Goal: Information Seeking & Learning: Understand process/instructions

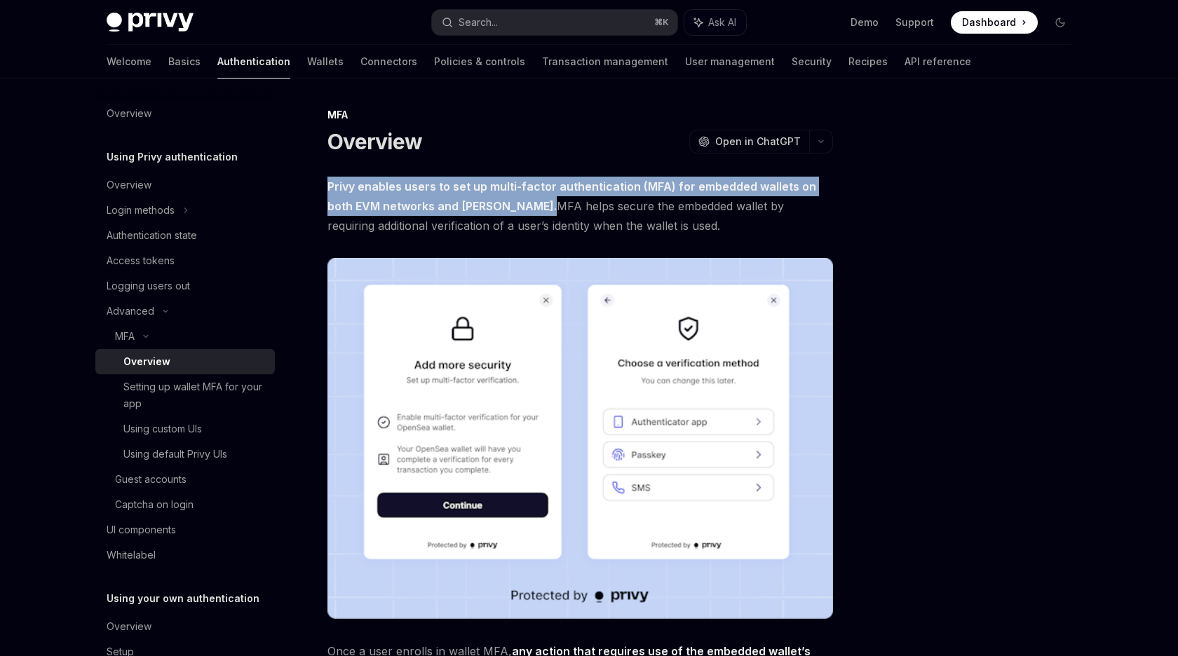
click at [430, 196] on span "Privy enables users to set up multi-factor authentication (MFA) for embedded wa…" at bounding box center [580, 206] width 506 height 59
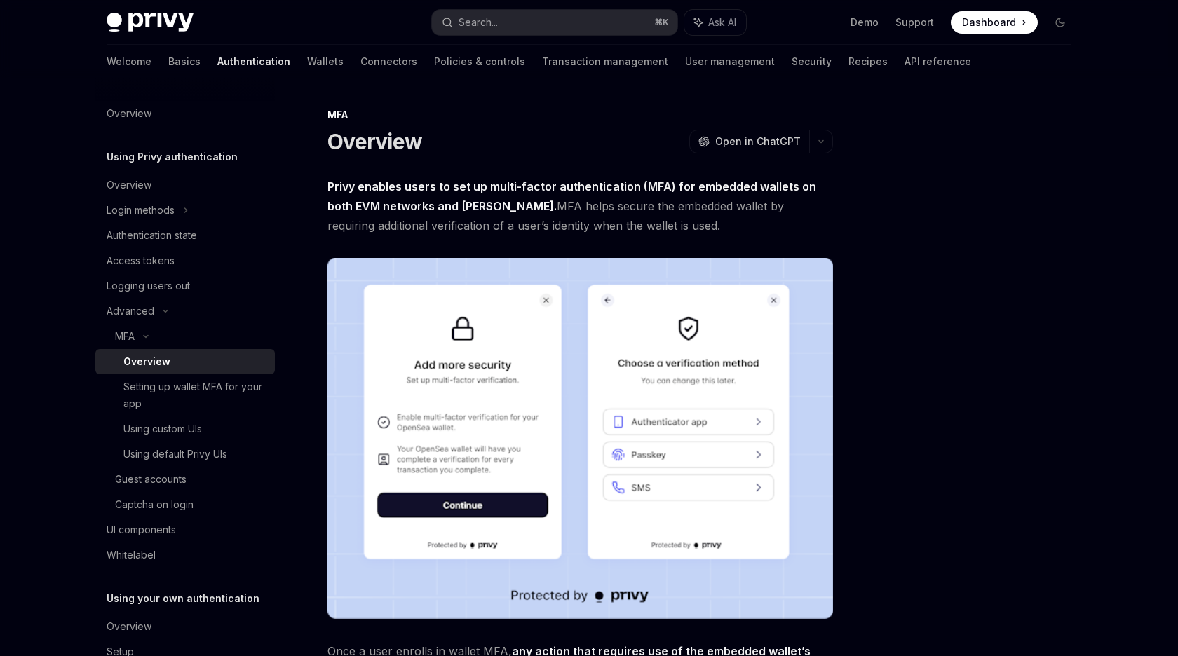
click at [343, 183] on strong "Privy enables users to set up multi-factor authentication (MFA) for embedded wa…" at bounding box center [571, 196] width 489 height 34
drag, startPoint x: 343, startPoint y: 183, endPoint x: 501, endPoint y: 183, distance: 158.5
click at [501, 183] on strong "Privy enables users to set up multi-factor authentication (MFA) for embedded wa…" at bounding box center [571, 196] width 489 height 34
click at [489, 209] on span "Privy enables users to set up multi-factor authentication (MFA) for embedded wa…" at bounding box center [580, 206] width 506 height 59
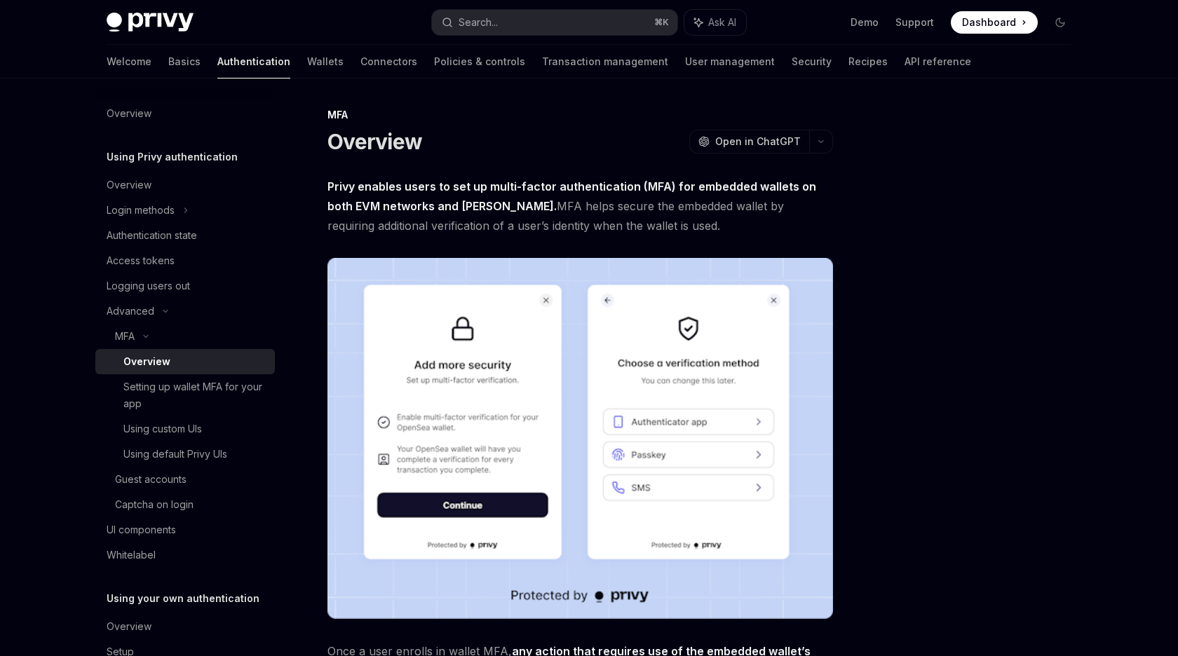
drag, startPoint x: 489, startPoint y: 209, endPoint x: 620, endPoint y: 219, distance: 131.5
click at [621, 221] on span "Privy enables users to set up multi-factor authentication (MFA) for embedded wa…" at bounding box center [580, 206] width 506 height 59
click at [620, 219] on span "Privy enables users to set up multi-factor authentication (MFA) for embedded wa…" at bounding box center [580, 206] width 506 height 59
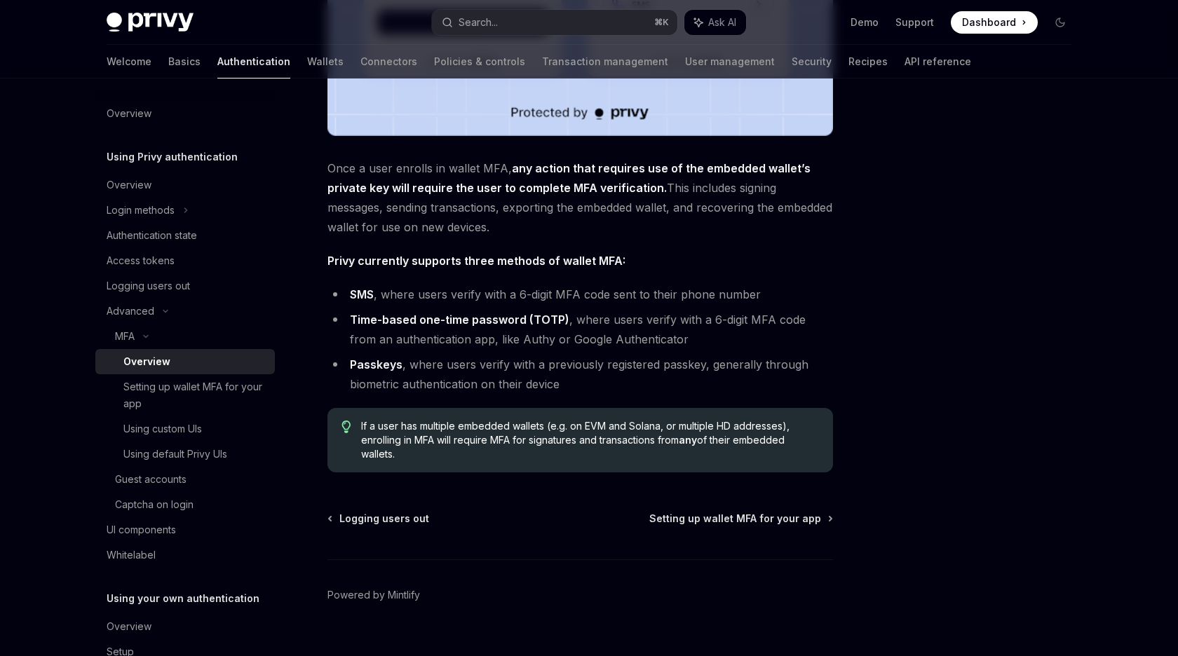
scroll to position [508, 0]
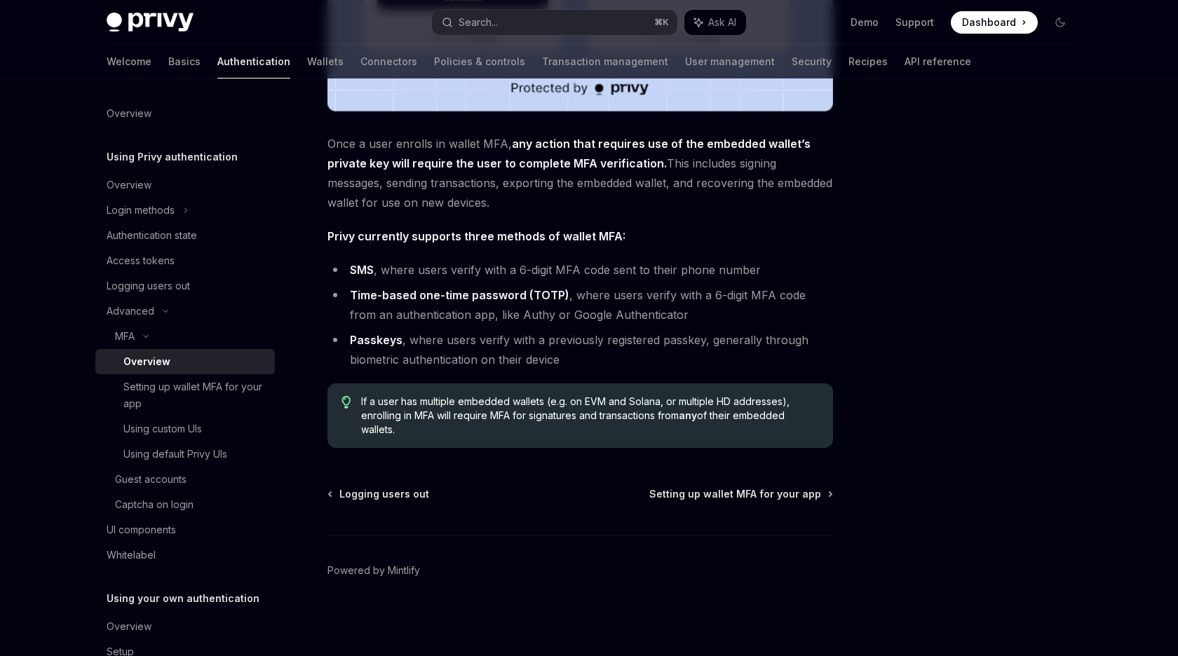
click at [554, 237] on strong "Privy currently supports three methods of wallet MFA:" at bounding box center [476, 236] width 298 height 14
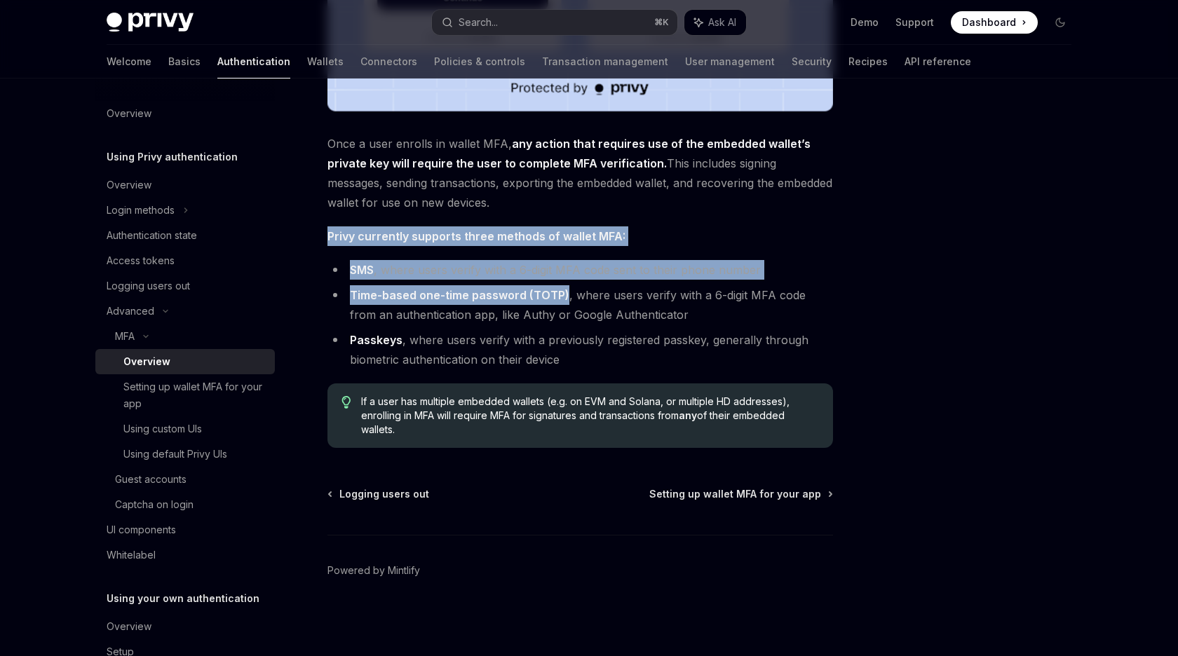
drag, startPoint x: 554, startPoint y: 237, endPoint x: 552, endPoint y: 326, distance: 89.1
click at [554, 321] on div "Privy enables users to set up multi-factor authentication (MFA) for embedded wa…" at bounding box center [580, 58] width 506 height 779
click at [552, 326] on ul "SMS , where users verify with a 6-digit MFA code sent to their phone number Tim…" at bounding box center [580, 314] width 506 height 109
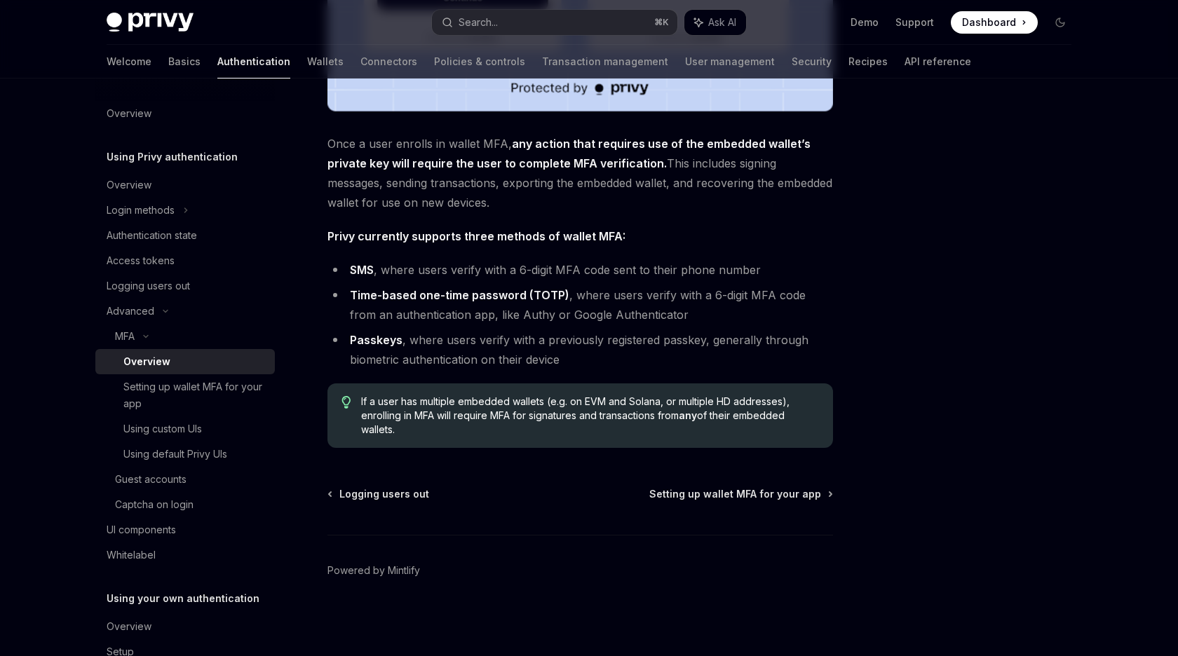
click at [548, 345] on li "Passkeys , where users verify with a previously registered passkey, generally t…" at bounding box center [580, 349] width 506 height 39
drag, startPoint x: 548, startPoint y: 345, endPoint x: 548, endPoint y: 517, distance: 171.8
click at [548, 468] on div "MFA Overview OpenAI Open in ChatGPT OpenAI Open in ChatGPT Privy enables users …" at bounding box center [449, 127] width 774 height 1057
click at [558, 323] on li "Time-based one-time password (TOTP) , where users verify with a 6-digit MFA cod…" at bounding box center [580, 304] width 506 height 39
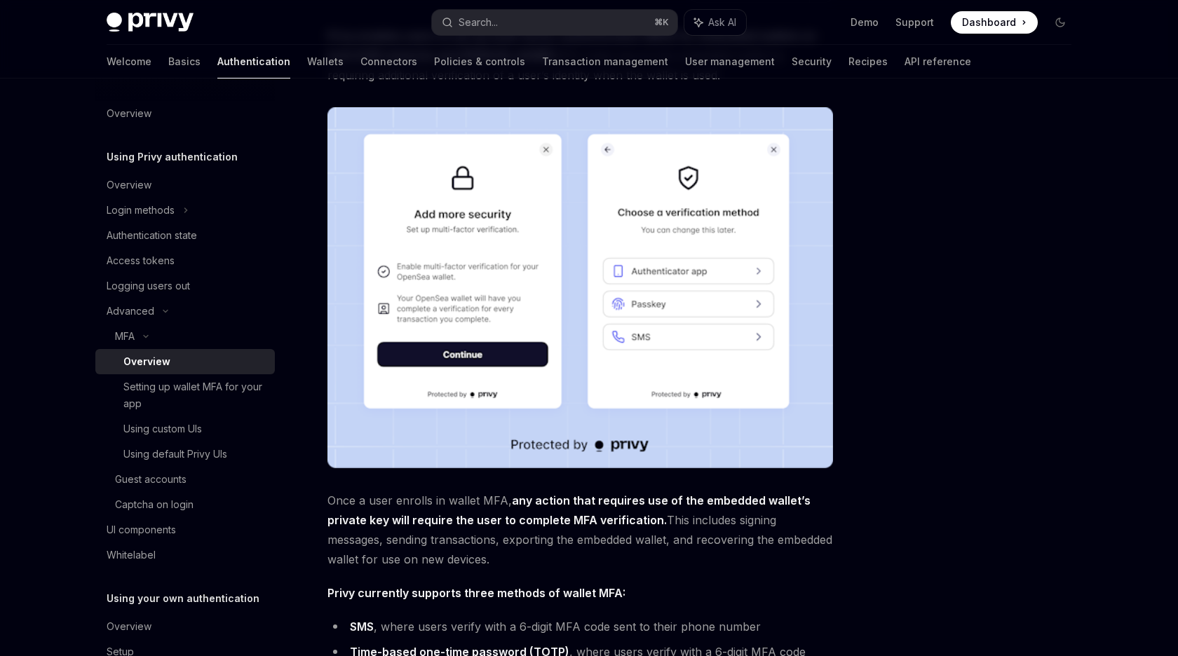
scroll to position [0, 0]
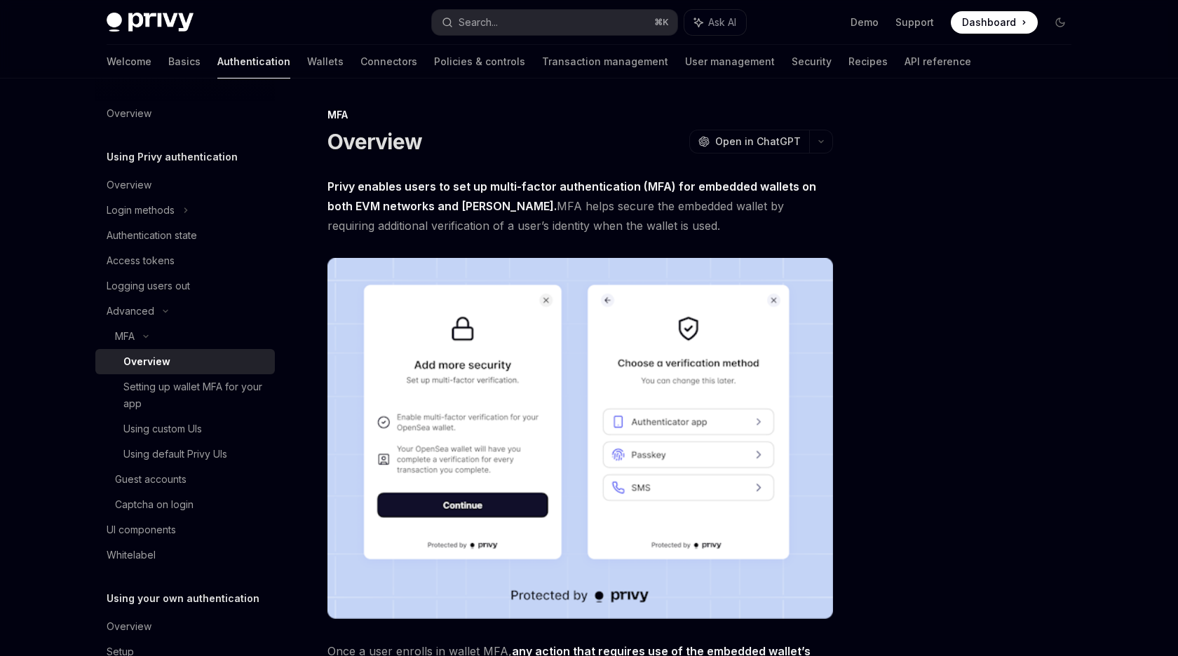
click at [665, 196] on span "Privy enables users to set up multi-factor authentication (MFA) for embedded wa…" at bounding box center [580, 206] width 506 height 59
click at [994, 27] on span "Dashboard" at bounding box center [989, 22] width 54 height 14
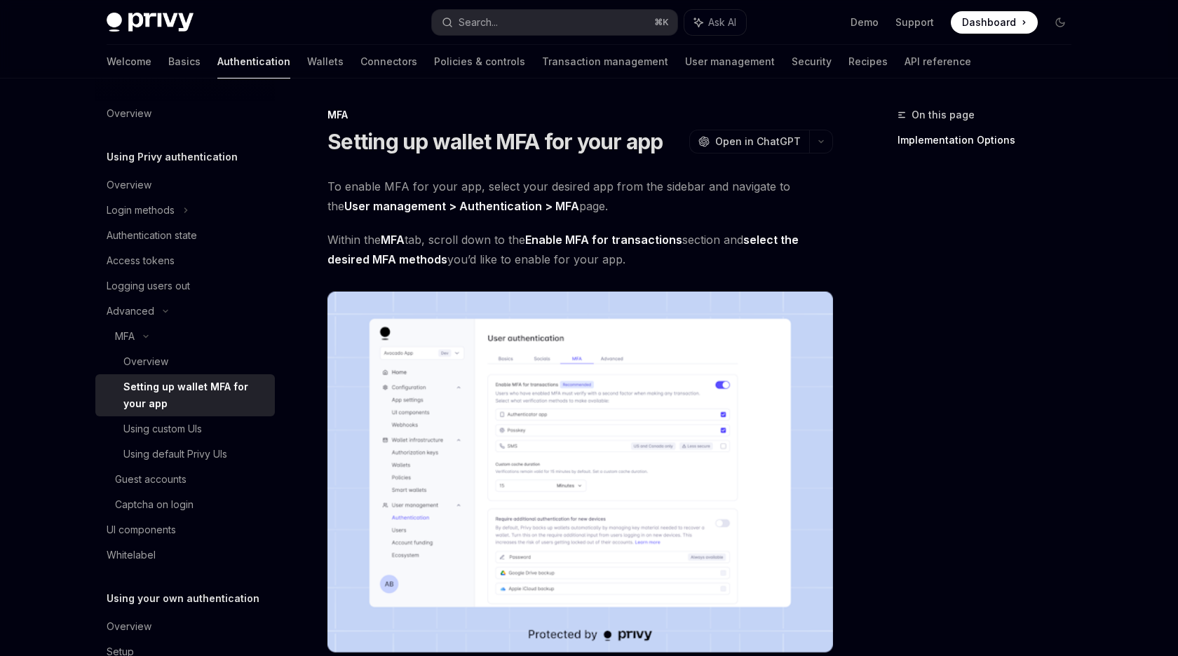
click at [653, 241] on strong "Enable MFA for transactions" at bounding box center [603, 240] width 157 height 14
click at [700, 241] on span "Within the MFA tab, scroll down to the Enable MFA for transactions section and …" at bounding box center [580, 249] width 506 height 39
drag, startPoint x: 700, startPoint y: 241, endPoint x: 742, endPoint y: 240, distance: 41.4
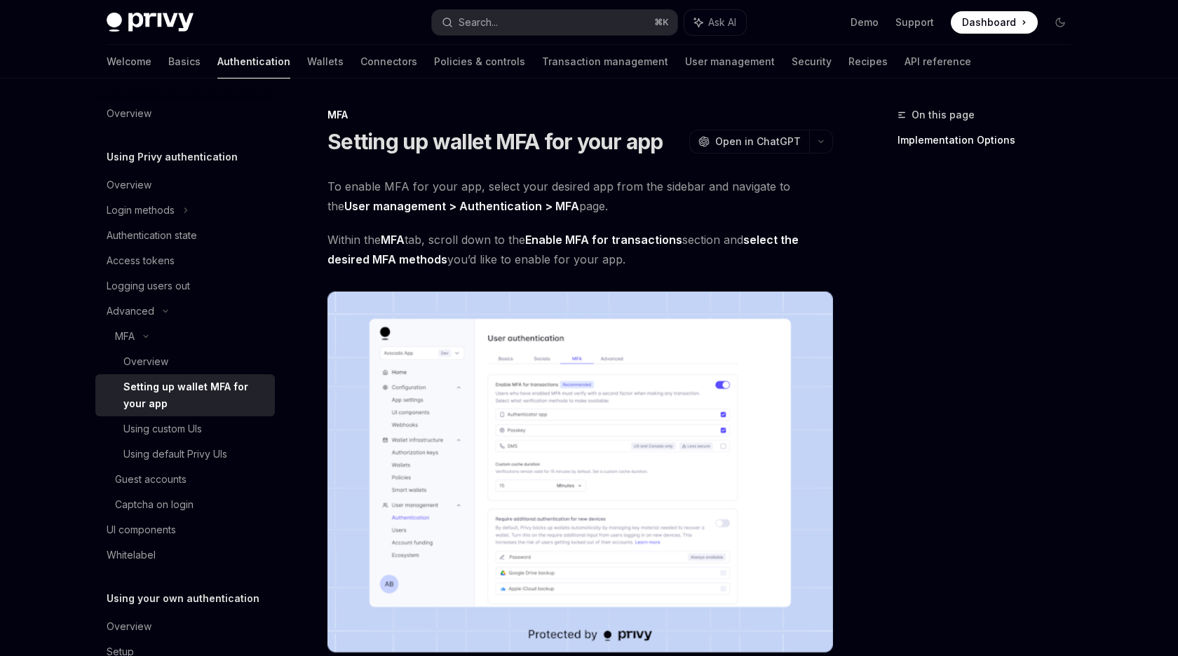
click at [742, 240] on span "Within the MFA tab, scroll down to the Enable MFA for transactions section and …" at bounding box center [580, 249] width 506 height 39
click at [474, 262] on span "Within the MFA tab, scroll down to the Enable MFA for transactions section and …" at bounding box center [580, 249] width 506 height 39
drag, startPoint x: 474, startPoint y: 262, endPoint x: 630, endPoint y: 262, distance: 155.7
click at [630, 262] on span "Within the MFA tab, scroll down to the Enable MFA for transactions section and …" at bounding box center [580, 249] width 506 height 39
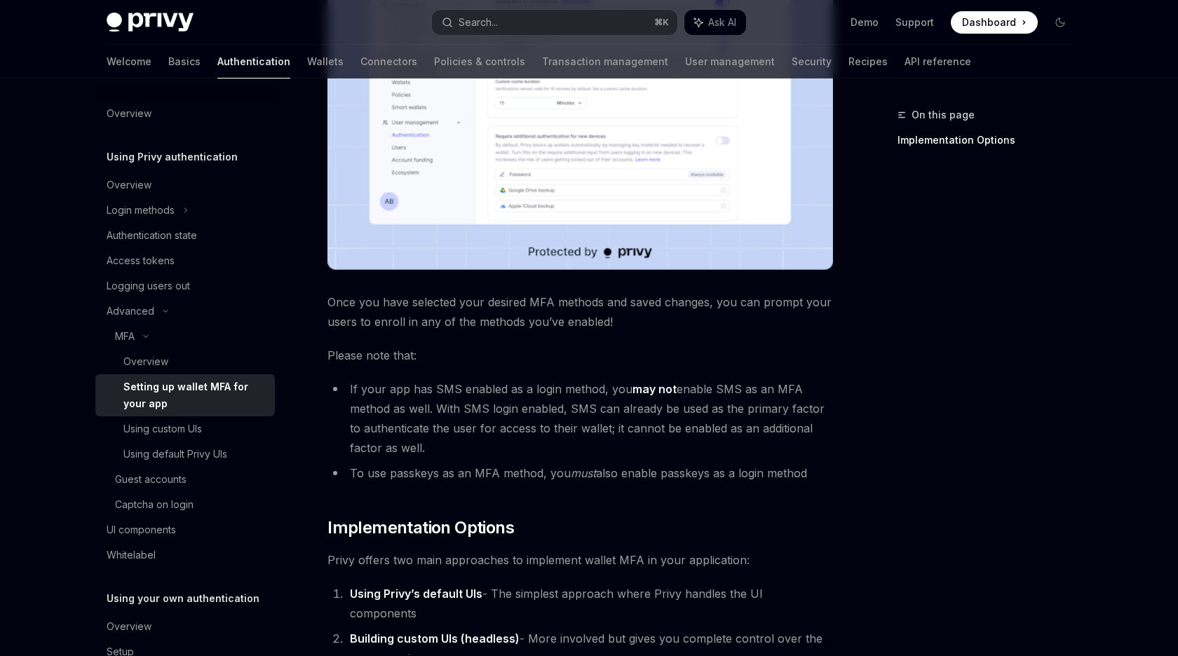
scroll to position [386, 0]
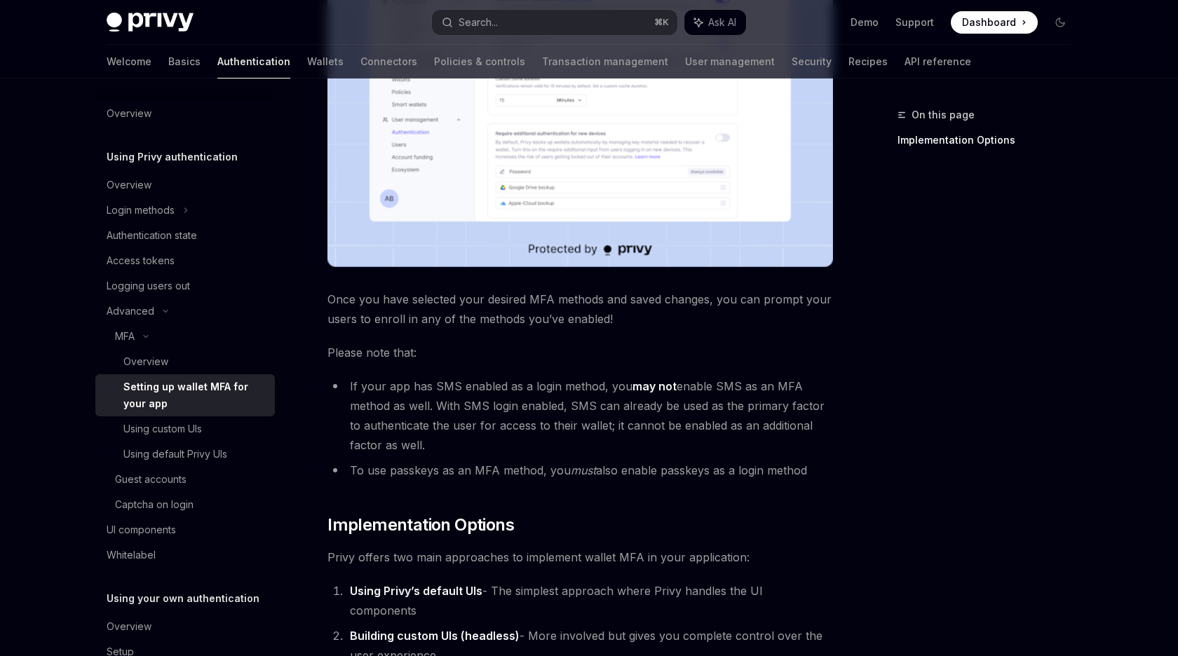
click at [349, 298] on span "Once you have selected your desired MFA methods and saved changes, you can prom…" at bounding box center [580, 309] width 506 height 39
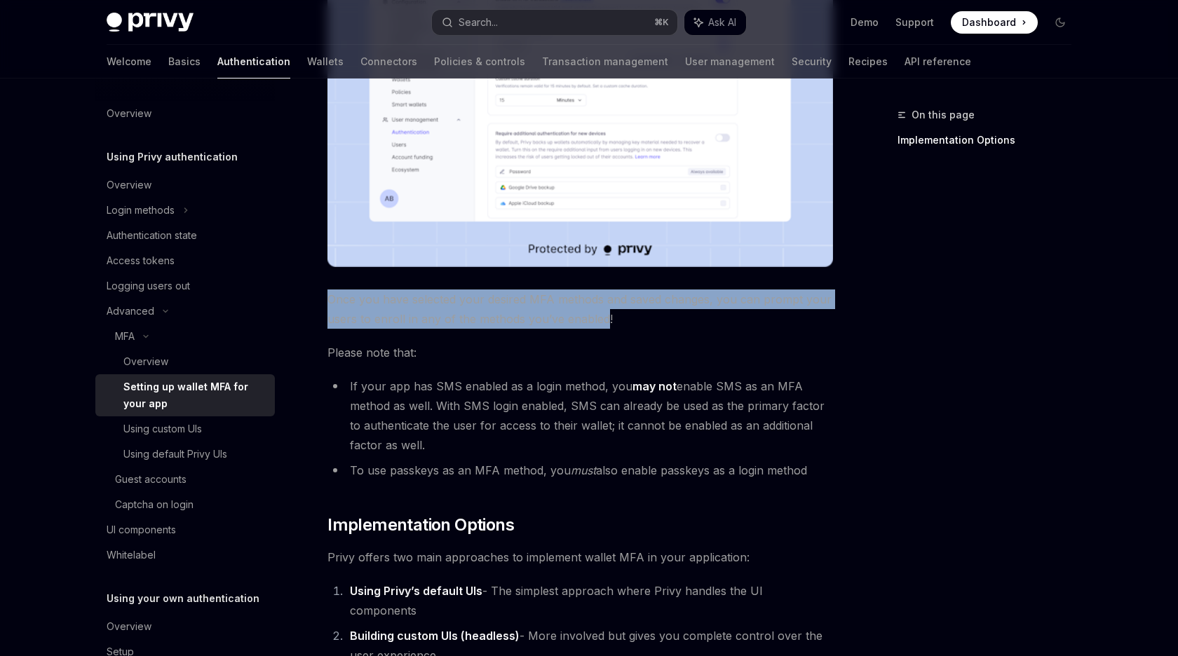
drag, startPoint x: 349, startPoint y: 298, endPoint x: 585, endPoint y: 320, distance: 237.3
click at [585, 320] on span "Once you have selected your desired MFA methods and saved changes, you can prom…" at bounding box center [580, 309] width 506 height 39
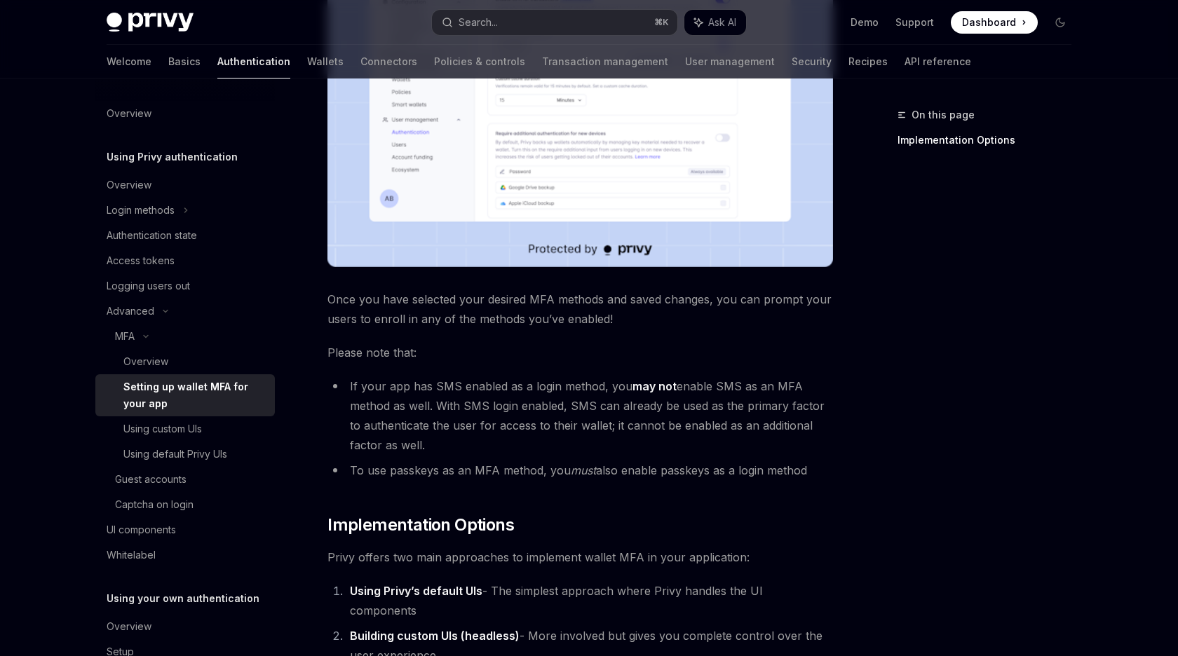
click at [585, 320] on span "Once you have selected your desired MFA methods and saved changes, you can prom…" at bounding box center [580, 309] width 506 height 39
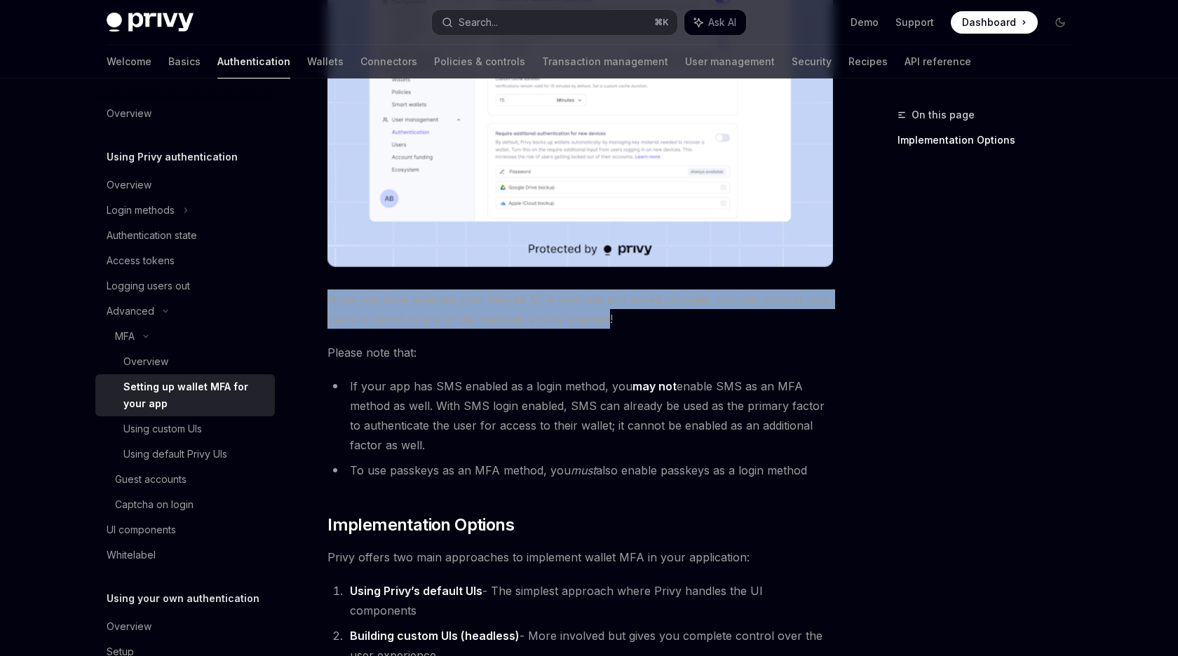
drag, startPoint x: 585, startPoint y: 320, endPoint x: 338, endPoint y: 296, distance: 248.7
click at [338, 298] on span "Once you have selected your desired MFA methods and saved changes, you can prom…" at bounding box center [580, 309] width 506 height 39
click at [438, 363] on span "Please note that:" at bounding box center [580, 353] width 506 height 20
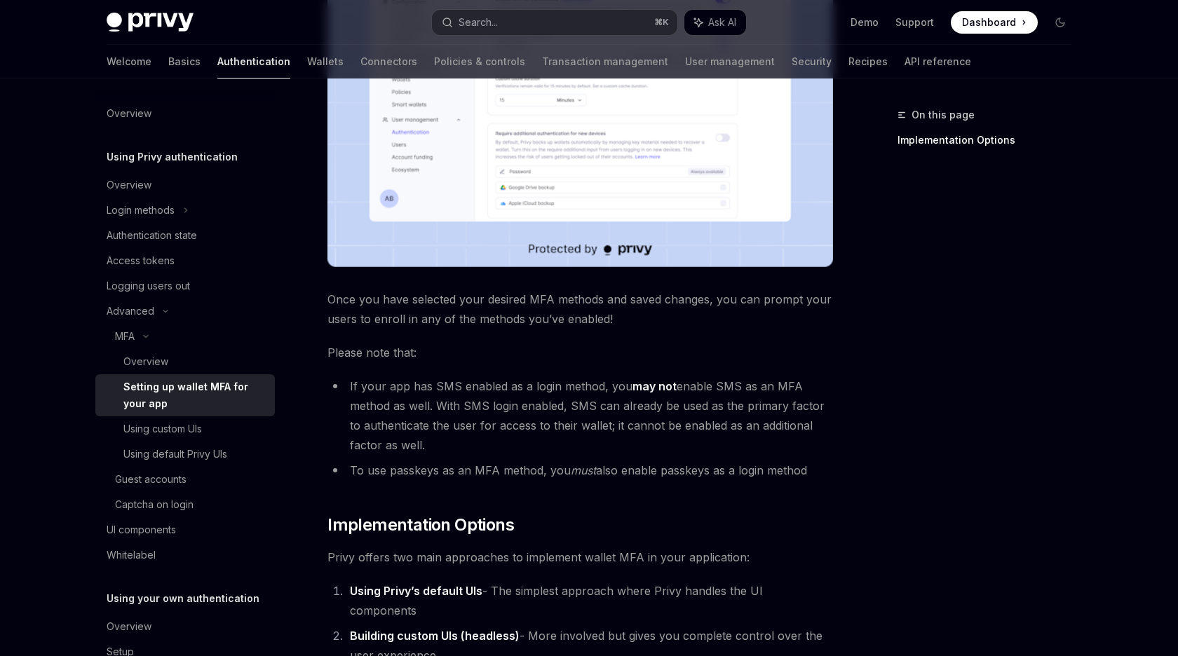
click at [352, 378] on li "If your app has SMS enabled as a login method, you may not enable SMS as an MFA…" at bounding box center [580, 416] width 506 height 79
drag, startPoint x: 352, startPoint y: 378, endPoint x: 616, endPoint y: 379, distance: 264.3
click at [616, 379] on li "If your app has SMS enabled as a login method, you may not enable SMS as an MFA…" at bounding box center [580, 416] width 506 height 79
click at [592, 386] on li "If your app has SMS enabled as a login method, you may not enable SMS as an MFA…" at bounding box center [580, 416] width 506 height 79
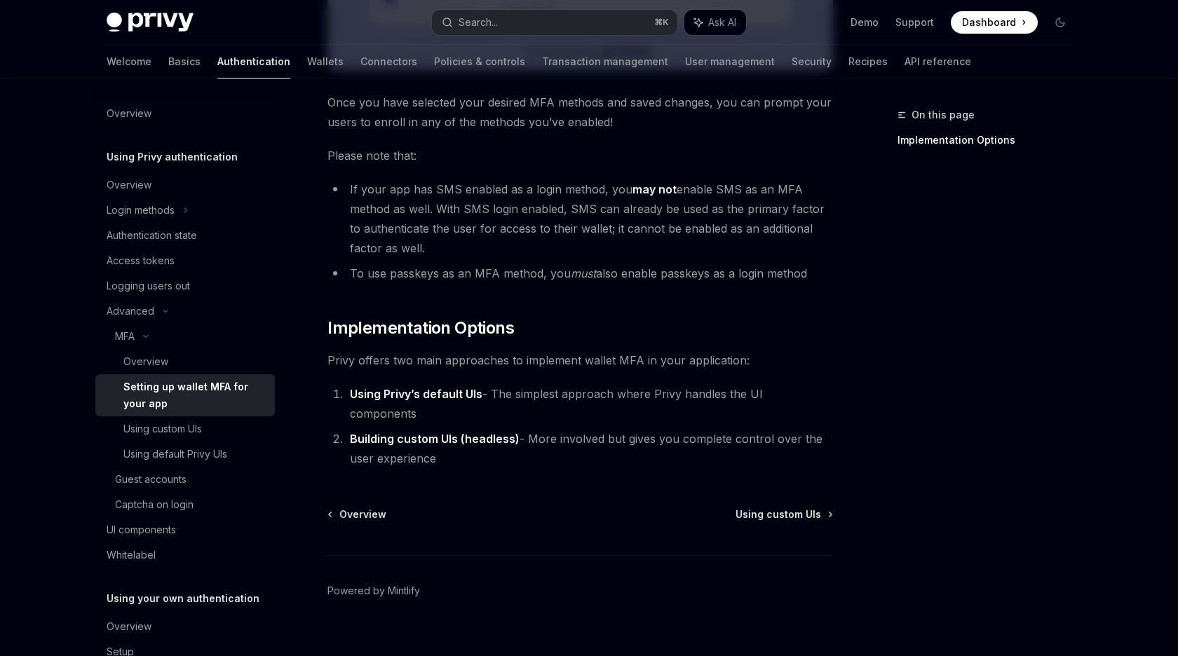
scroll to position [583, 0]
click at [374, 393] on strong "Using Privy’s default UIs" at bounding box center [416, 393] width 133 height 14
drag, startPoint x: 374, startPoint y: 393, endPoint x: 481, endPoint y: 392, distance: 107.3
click at [481, 392] on strong "Using Privy’s default UIs" at bounding box center [416, 393] width 133 height 14
click at [377, 431] on strong "Building custom UIs (headless)" at bounding box center [435, 438] width 170 height 14
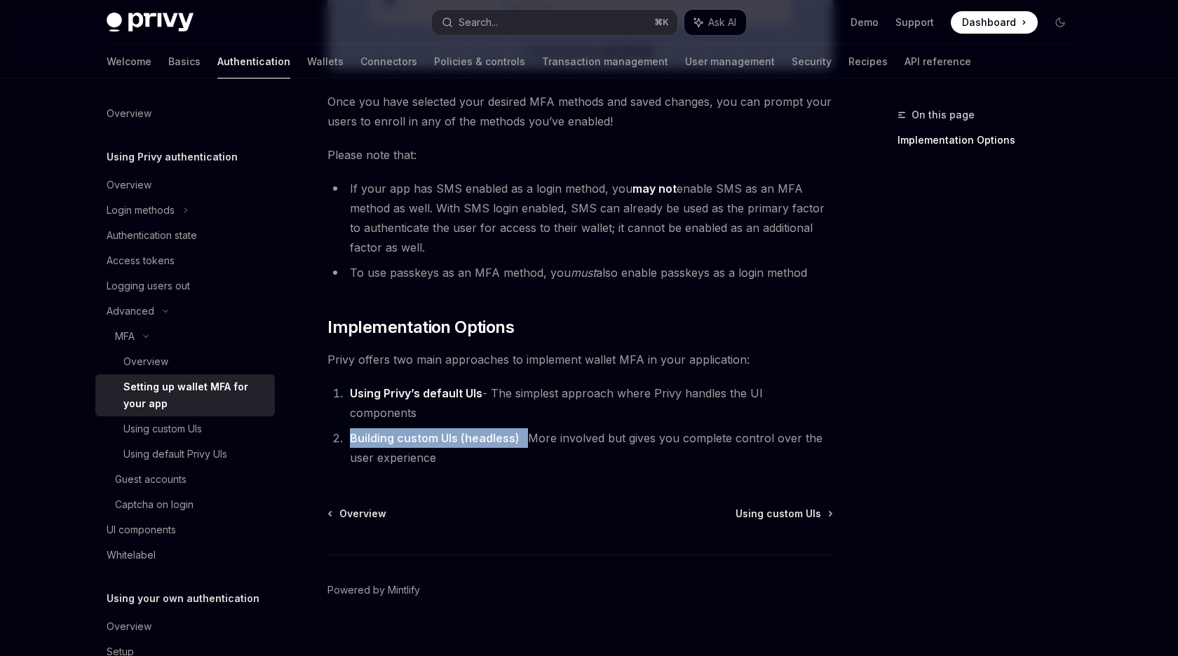
drag, startPoint x: 377, startPoint y: 418, endPoint x: 518, endPoint y: 421, distance: 141.0
click at [518, 428] on li "Building custom UIs (headless) - More involved but gives you complete control o…" at bounding box center [589, 447] width 487 height 39
click at [433, 437] on li "Building custom UIs (headless) - More involved but gives you complete control o…" at bounding box center [589, 447] width 487 height 39
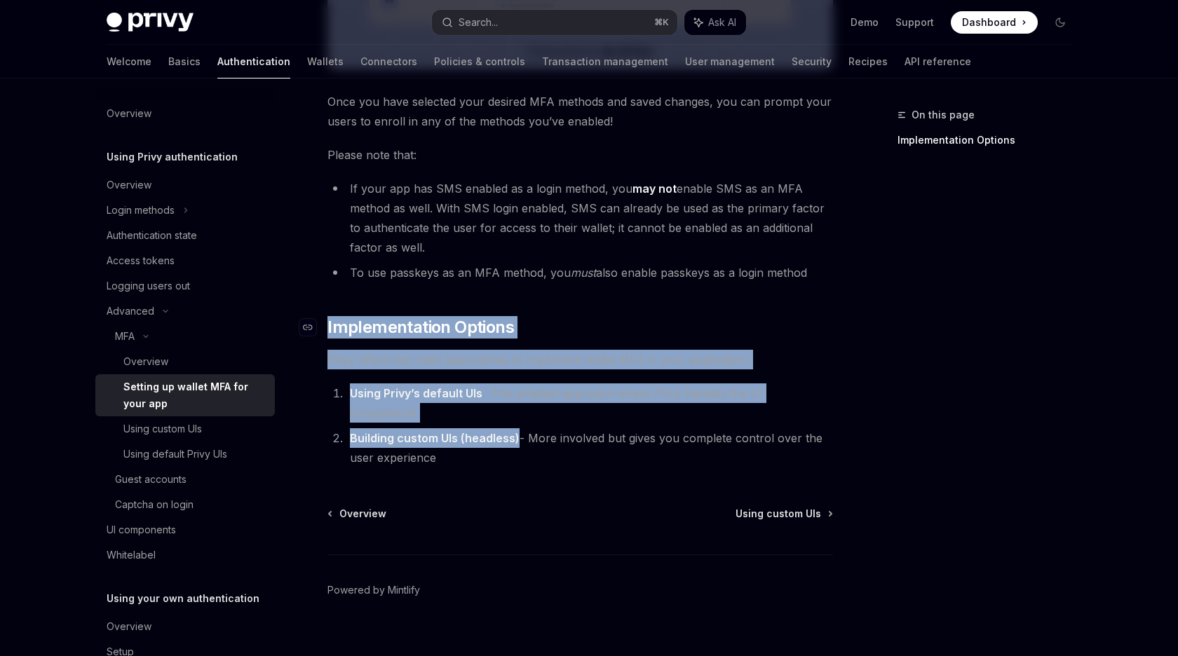
drag, startPoint x: 433, startPoint y: 437, endPoint x: 453, endPoint y: 337, distance: 102.2
click at [453, 337] on div "To enable MFA for your app, select your desired app from the sidebar and naviga…" at bounding box center [580, 30] width 506 height 874
click at [454, 336] on span "Implementation Options" at bounding box center [420, 327] width 187 height 22
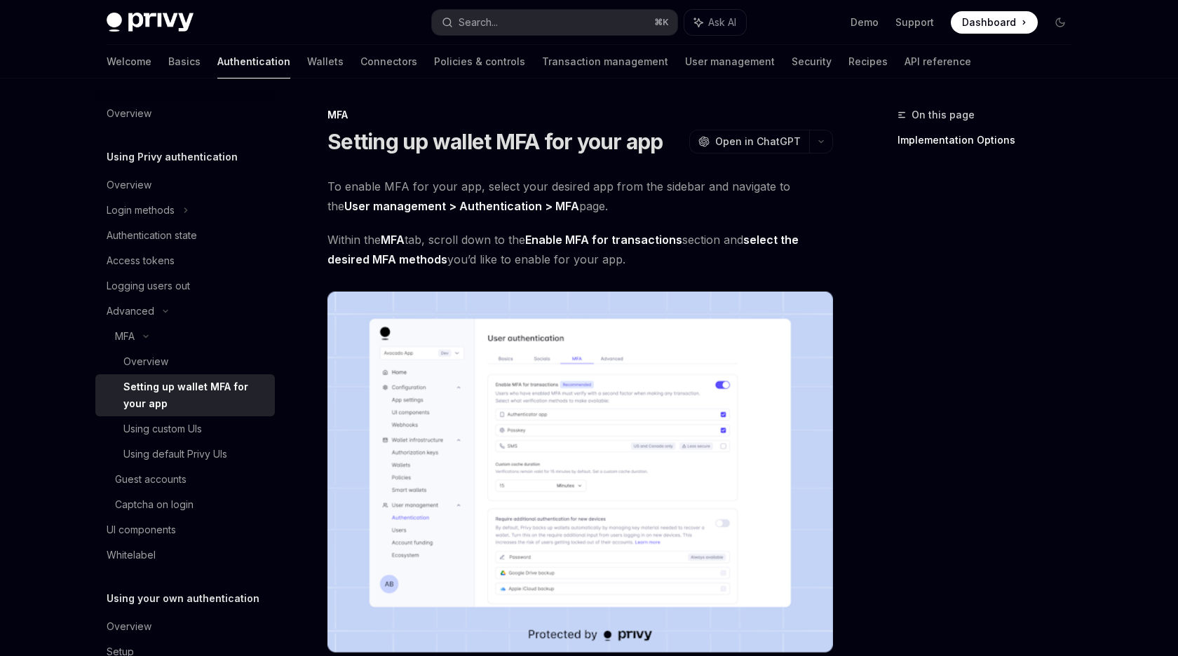
click at [487, 236] on span "Within the MFA tab, scroll down to the Enable MFA for transactions section and …" at bounding box center [580, 249] width 506 height 39
click at [729, 144] on span "Open in ChatGPT" at bounding box center [758, 142] width 86 height 14
